Goal: Task Accomplishment & Management: Complete application form

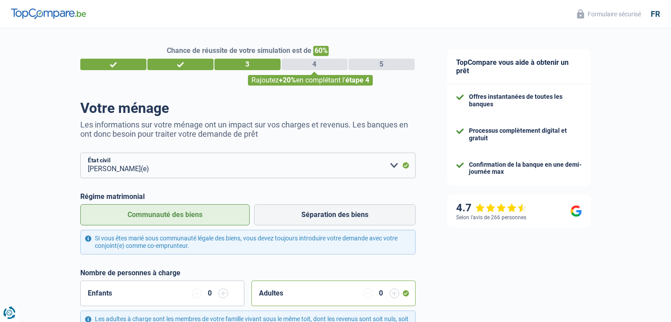
select select "married"
select select "rents"
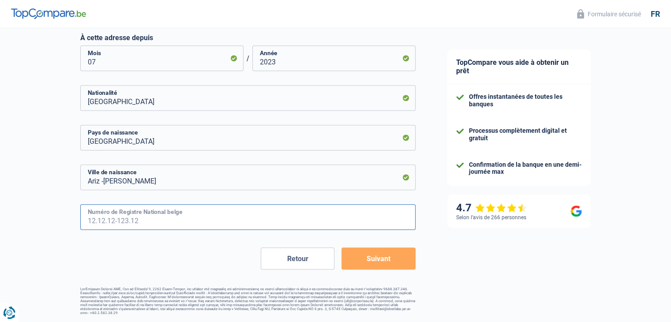
click at [98, 223] on input "Numéro de Registre National belge" at bounding box center [247, 217] width 335 height 26
type input "64.11.17-543.77"
click at [370, 257] on button "Suivant" at bounding box center [378, 258] width 74 height 22
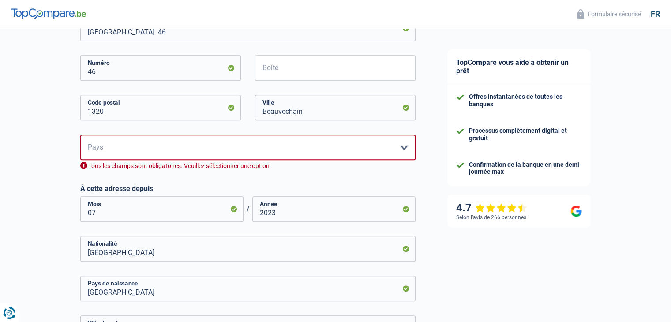
scroll to position [366, 0]
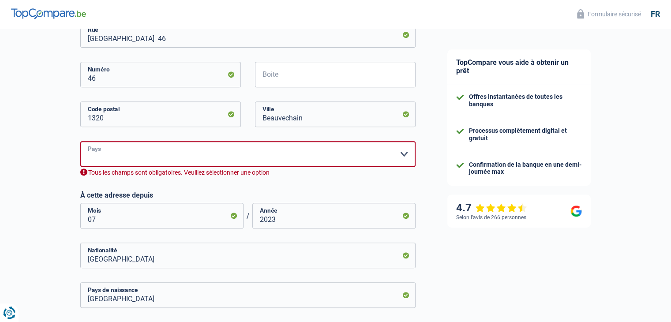
click at [404, 154] on select "Belgique Luxembourg Veuillez sélectionner une option" at bounding box center [247, 154] width 335 height 26
select select "BE"
click at [80, 141] on select "Belgique Luxembourg Veuillez sélectionner une option" at bounding box center [247, 154] width 335 height 26
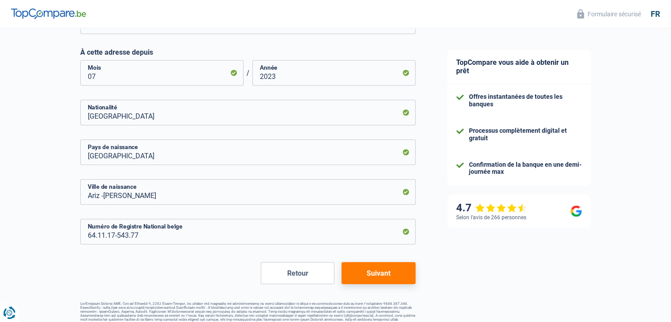
scroll to position [514, 0]
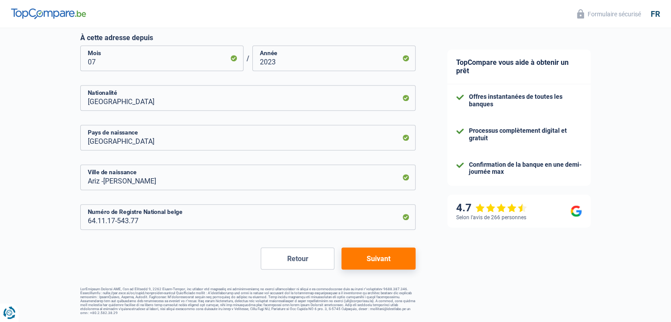
click at [391, 256] on button "Suivant" at bounding box center [378, 258] width 74 height 22
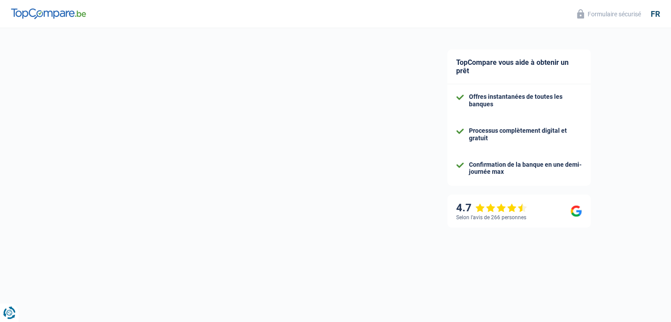
select select "netSalary"
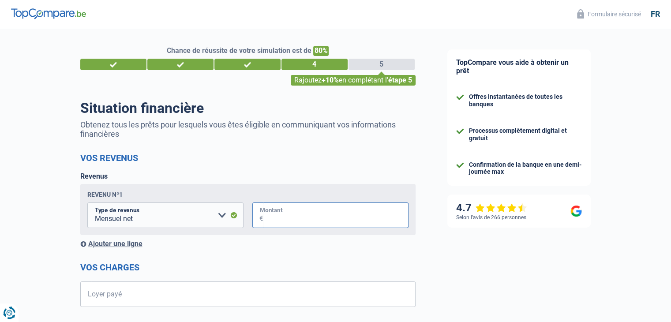
click at [276, 216] on input "Montant" at bounding box center [335, 215] width 145 height 26
type input "4.000"
click at [534, 262] on div "TopCompare vous aide à obtenir un prêt Offres instantanées de toutes les banque…" at bounding box center [551, 285] width 240 height 514
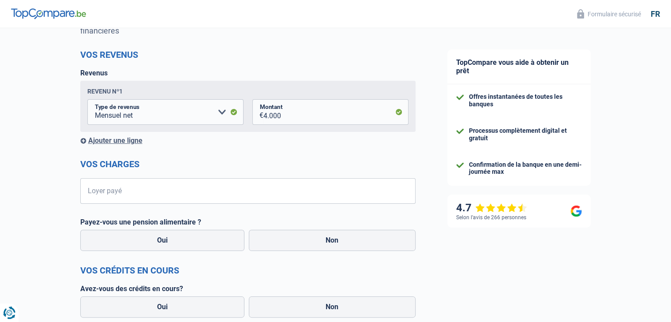
scroll to position [106, 0]
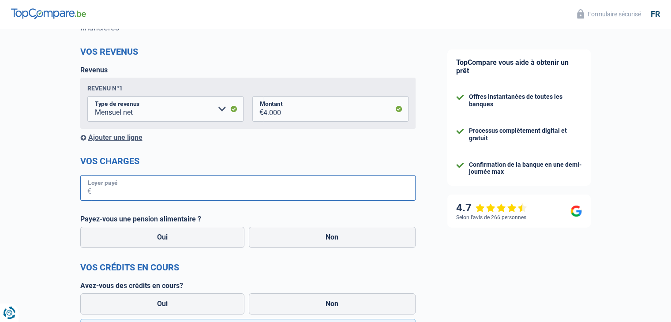
click at [129, 196] on input "Loyer payé" at bounding box center [253, 188] width 324 height 26
type input "900"
click at [444, 241] on div "TopCompare vous aide à obtenir un prêt Offres instantanées de toutes les banque…" at bounding box center [551, 179] width 240 height 514
click at [333, 241] on label "Non" at bounding box center [332, 237] width 167 height 21
click at [333, 241] on input "Non" at bounding box center [332, 237] width 167 height 21
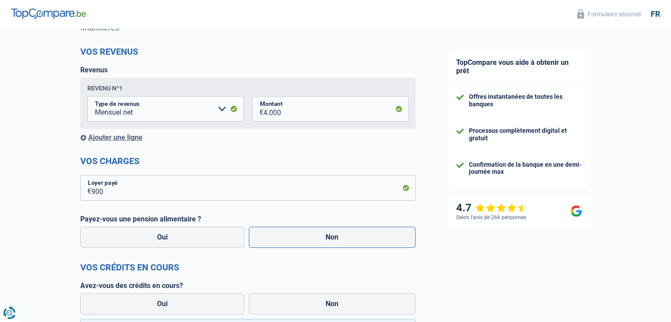
radio input "true"
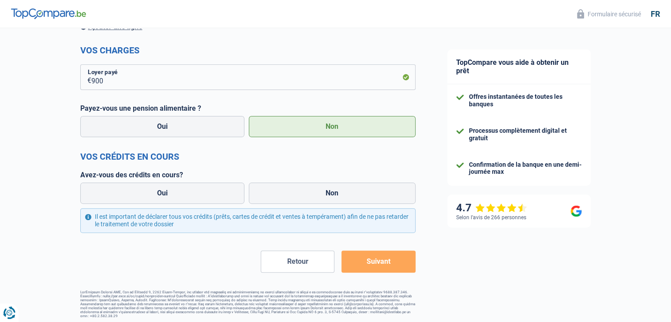
scroll to position [220, 0]
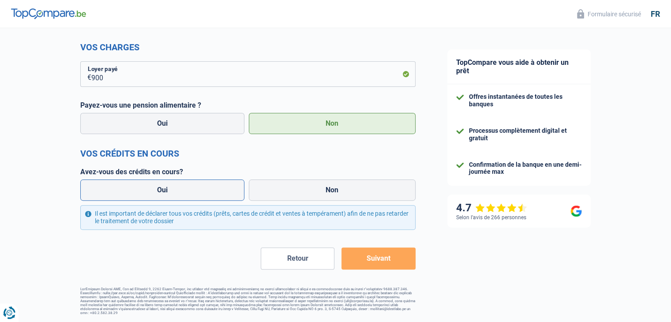
click at [160, 190] on label "Oui" at bounding box center [162, 189] width 164 height 21
click at [160, 190] on input "Oui" at bounding box center [162, 189] width 164 height 21
radio input "true"
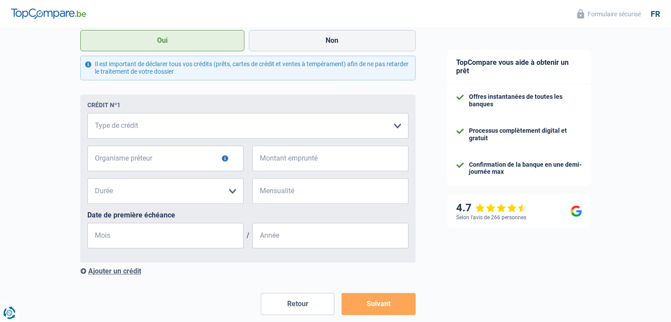
scroll to position [376, 0]
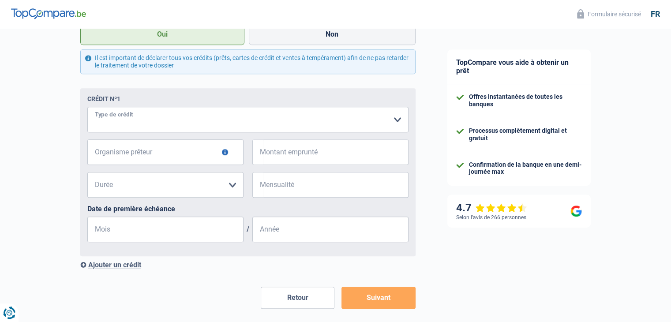
click at [399, 123] on select "Carte ou ouverture de crédit Prêt hypothécaire Vente à tempérament Prêt à tempé…" at bounding box center [247, 120] width 321 height 26
select select "cardOrCredit"
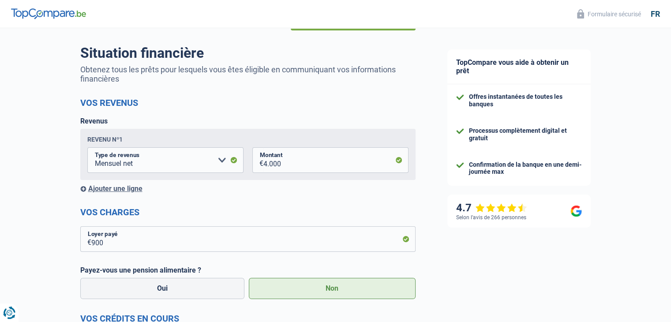
scroll to position [43, 0]
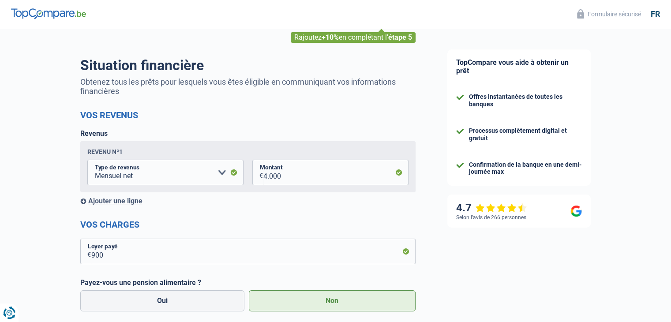
drag, startPoint x: 668, startPoint y: 45, endPoint x: 666, endPoint y: 0, distance: 44.1
click at [666, 0] on div "Formulaire sécurisé fr Chance de réussite de votre simulation est de 80% 1 2 3 …" at bounding box center [335, 118] width 671 height 322
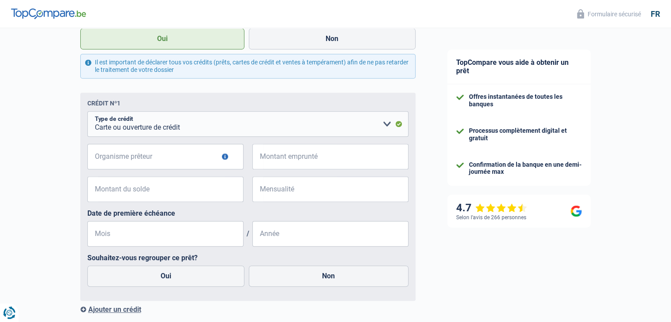
scroll to position [372, 0]
click at [385, 124] on select "Carte ou ouverture de crédit Prêt hypothécaire Vente à tempérament Prêt à tempé…" at bounding box center [247, 123] width 321 height 26
click at [398, 124] on select "Carte ou ouverture de crédit Prêt hypothécaire Vente à tempérament Prêt à tempé…" at bounding box center [247, 123] width 321 height 26
click at [321, 43] on label "Non" at bounding box center [332, 37] width 167 height 21
click at [321, 43] on input "Non" at bounding box center [332, 37] width 167 height 21
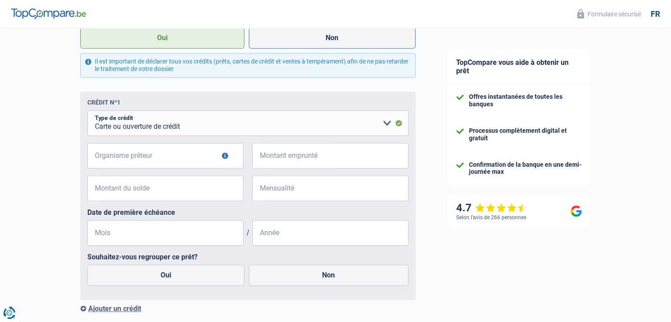
radio input "true"
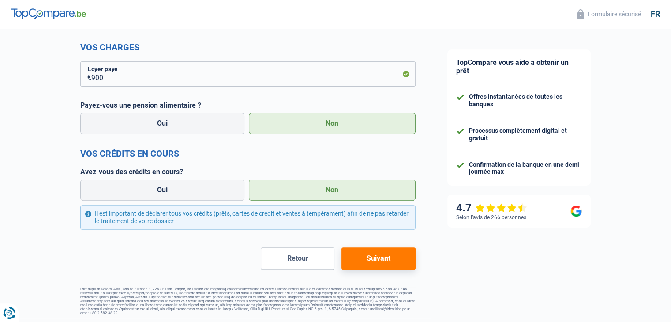
scroll to position [220, 0]
click at [395, 258] on button "Suivant" at bounding box center [378, 258] width 74 height 22
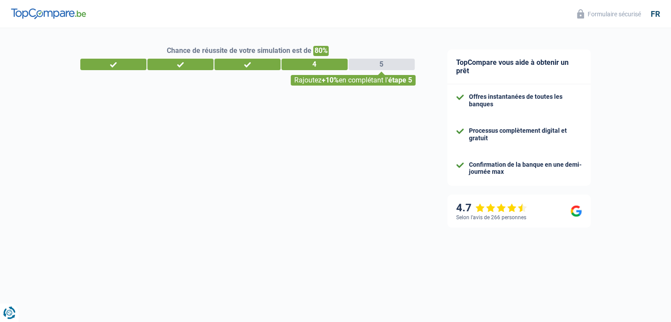
select select "netSalary"
select select "married"
select select "rents"
select select "BE"
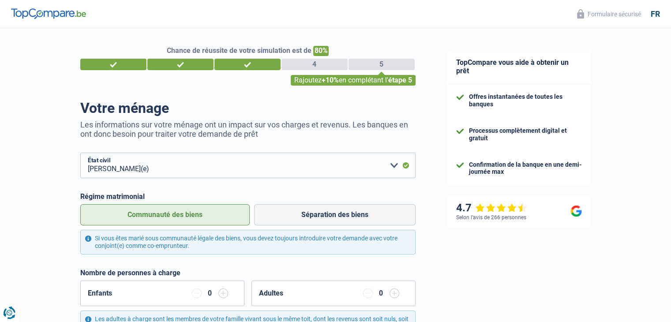
select select "independent"
select select "BE"
select select "construction"
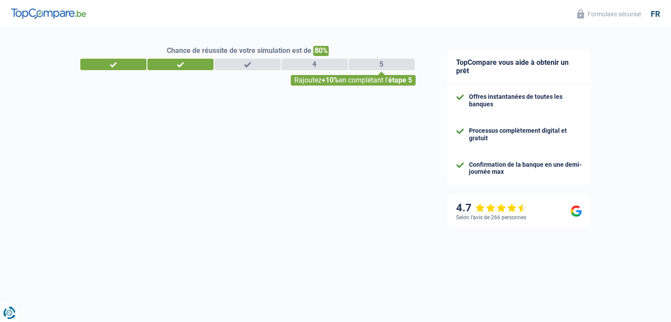
select select "32"
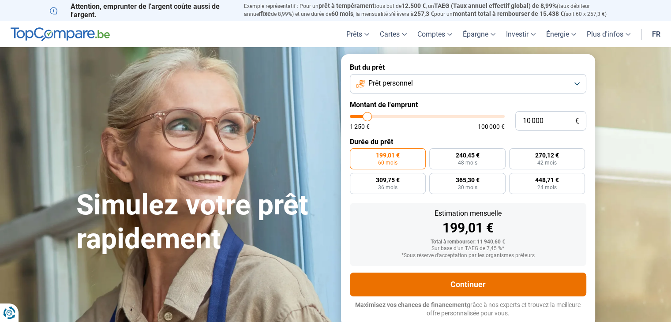
click at [466, 283] on button "Continuer" at bounding box center [468, 284] width 236 height 24
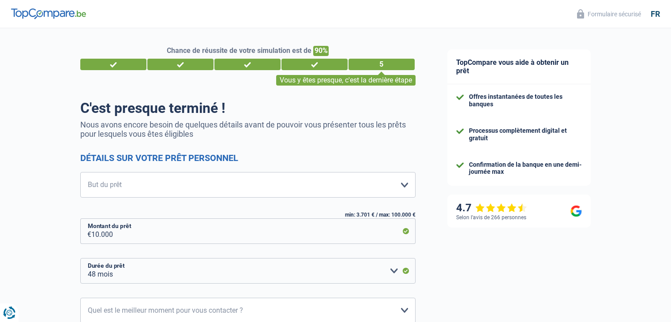
select select "48"
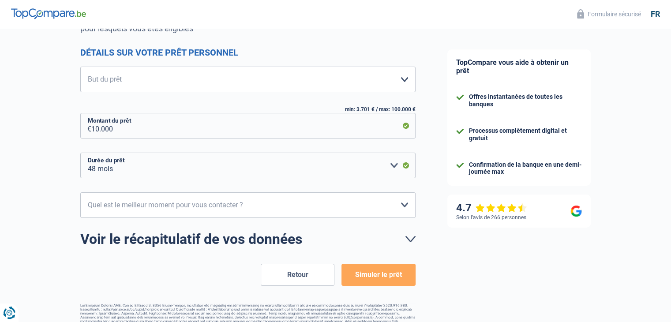
scroll to position [122, 0]
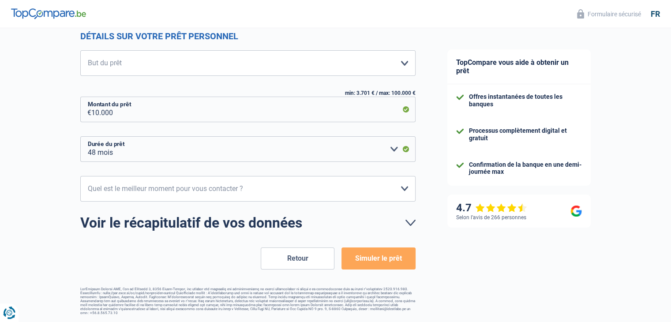
click at [399, 262] on button "Simuler le prêt" at bounding box center [378, 258] width 74 height 22
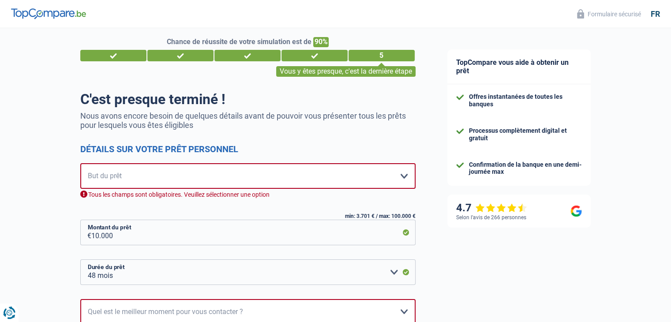
scroll to position [0, 0]
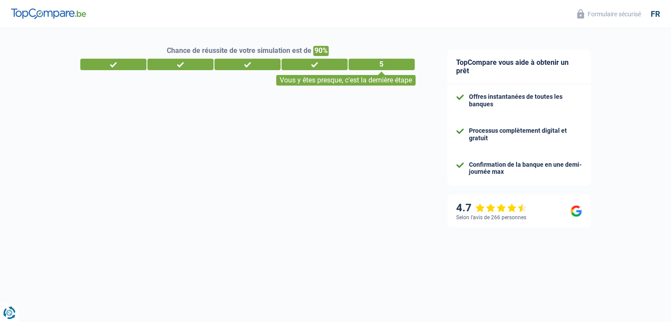
select select "32"
